Goal: Task Accomplishment & Management: Use online tool/utility

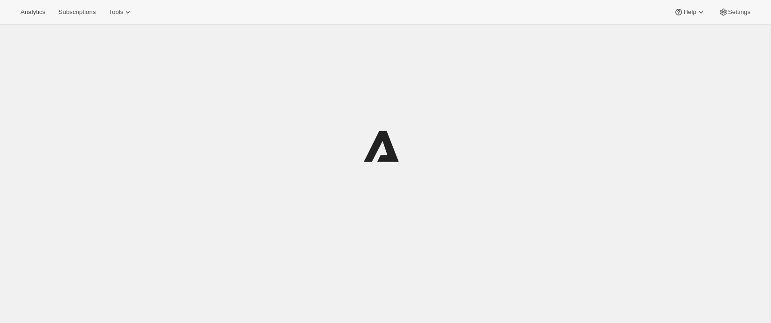
scroll to position [25, 0]
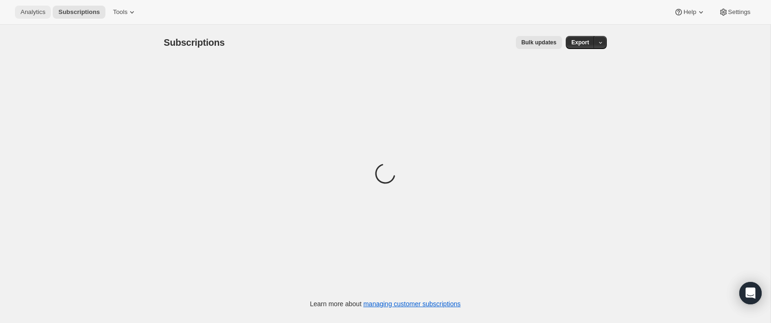
click at [38, 14] on span "Analytics" at bounding box center [33, 11] width 25 height 7
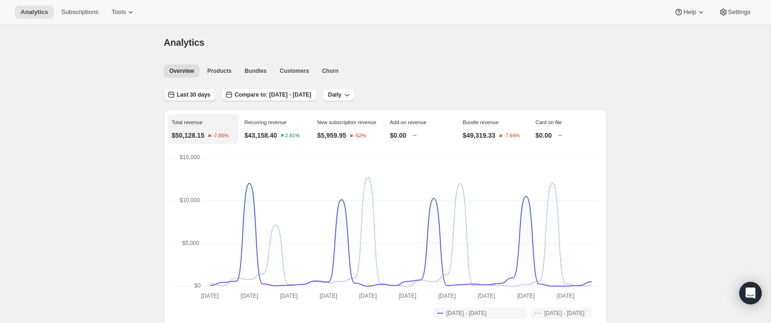
drag, startPoint x: 191, startPoint y: 90, endPoint x: 193, endPoint y: 95, distance: 5.6
click at [191, 90] on button "Last 30 days" at bounding box center [190, 94] width 52 height 13
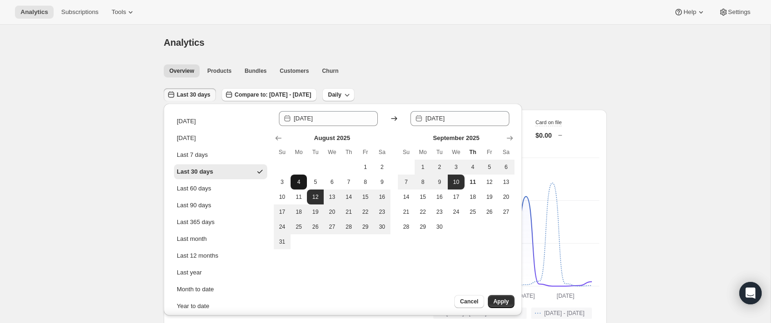
drag, startPoint x: 189, startPoint y: 123, endPoint x: 302, endPoint y: 181, distance: 127.2
click at [189, 123] on div "[DATE]" at bounding box center [186, 121] width 19 height 9
type input "[DATE]"
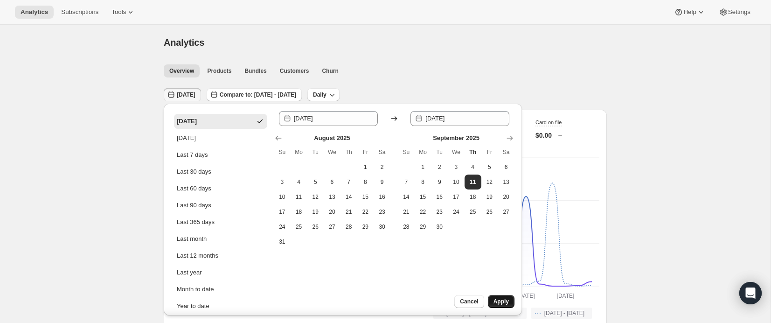
click at [500, 303] on span "Apply" at bounding box center [500, 300] width 15 height 7
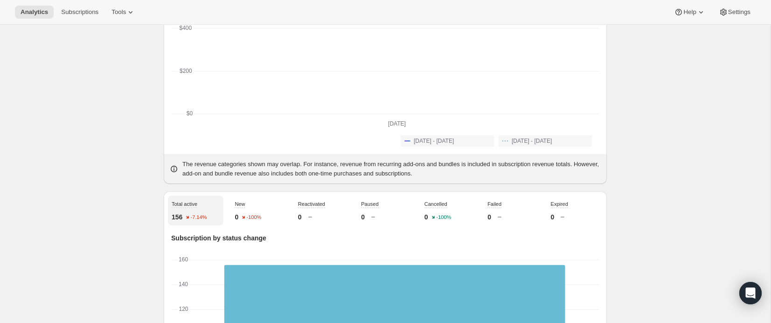
scroll to position [189, 0]
